Goal: Navigation & Orientation: Find specific page/section

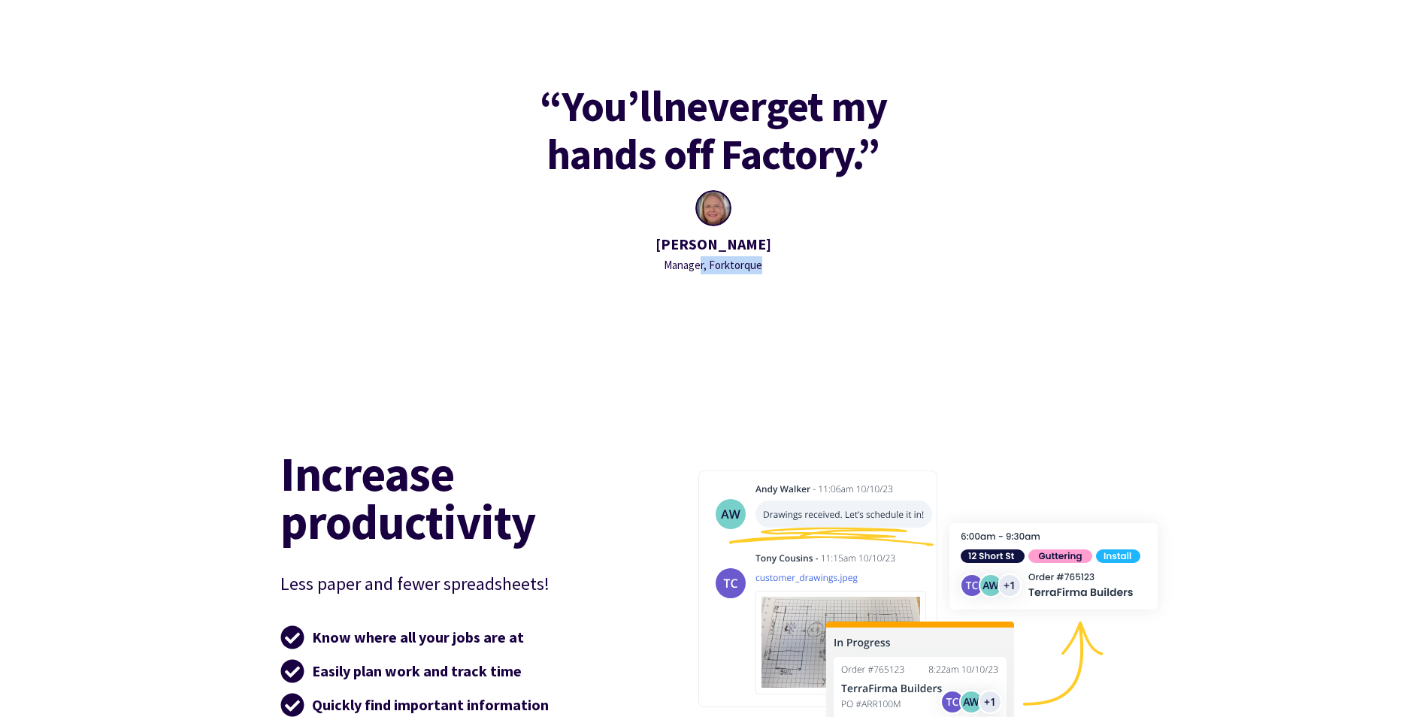
drag, startPoint x: 763, startPoint y: 267, endPoint x: 701, endPoint y: 267, distance: 61.6
click at [701, 267] on div "Deb Rose Manager, Forktorque" at bounding box center [713, 232] width 439 height 84
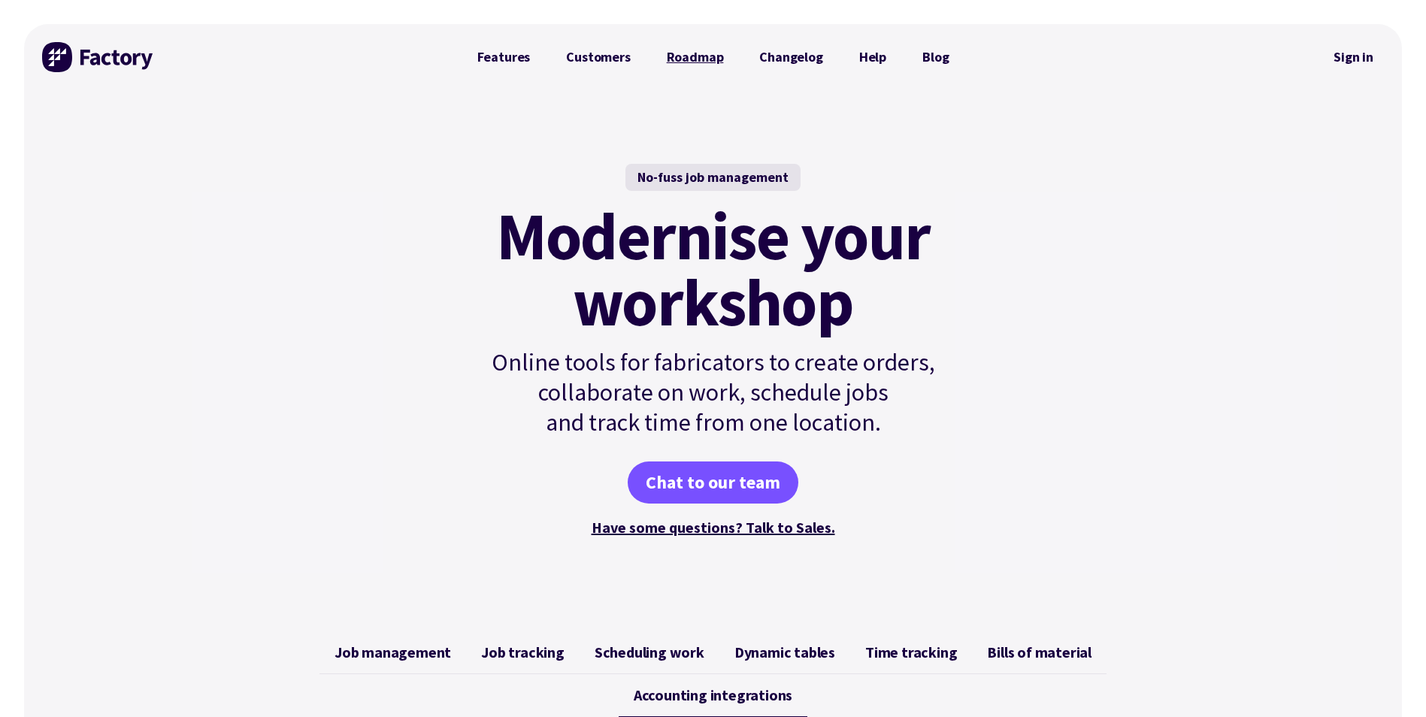
click at [696, 56] on link "Roadmap" at bounding box center [695, 57] width 93 height 30
click at [515, 58] on link "Features" at bounding box center [503, 57] width 89 height 30
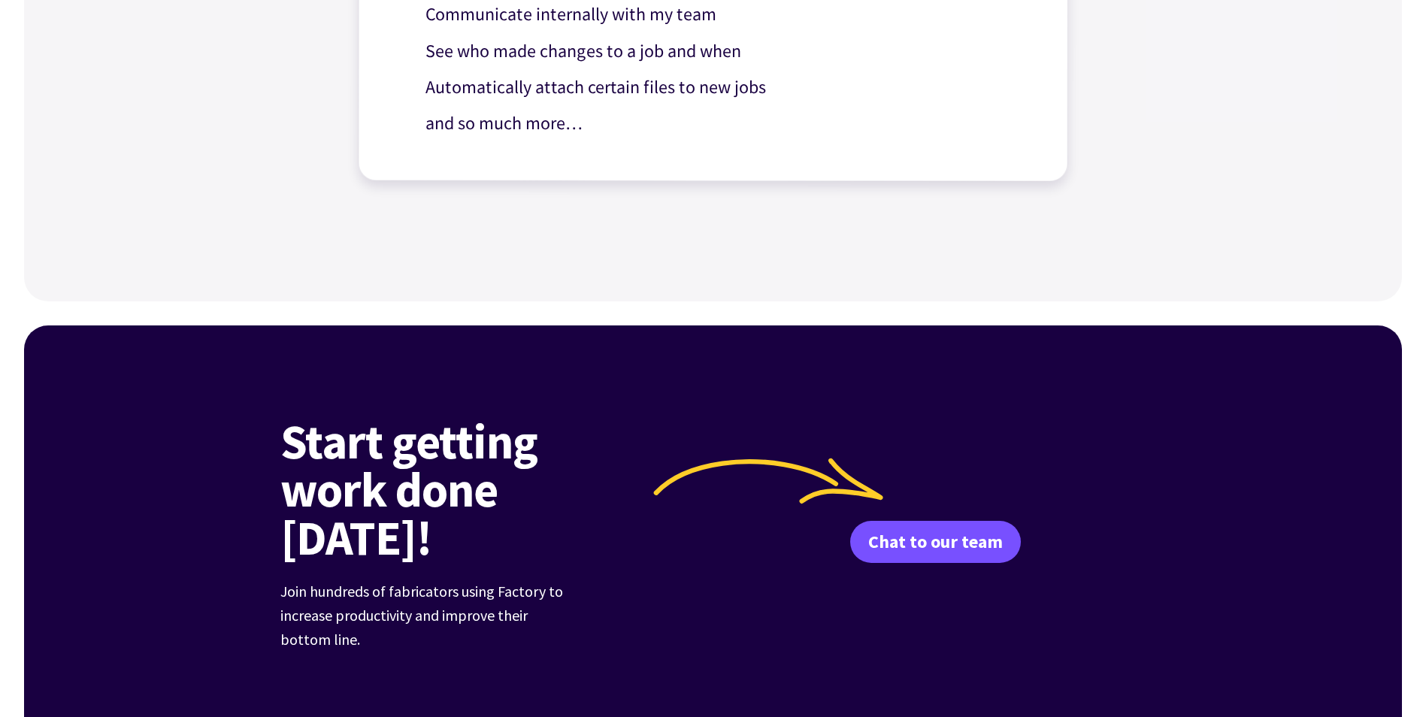
scroll to position [1782, 0]
